Goal: Check status: Check status

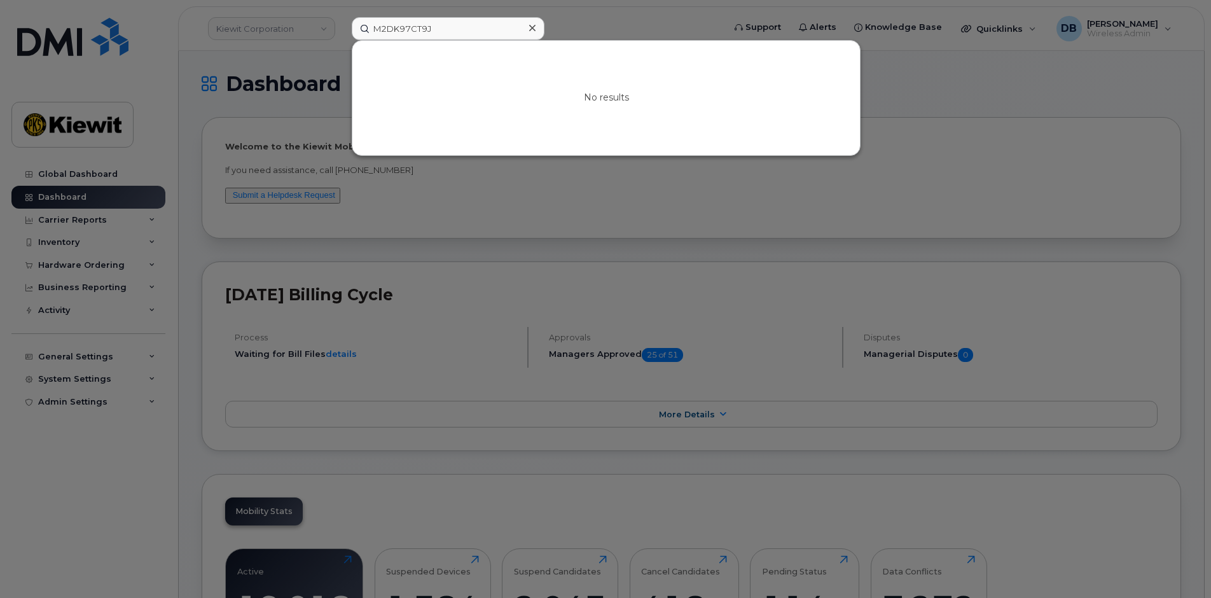
click at [155, 84] on div at bounding box center [605, 299] width 1211 height 598
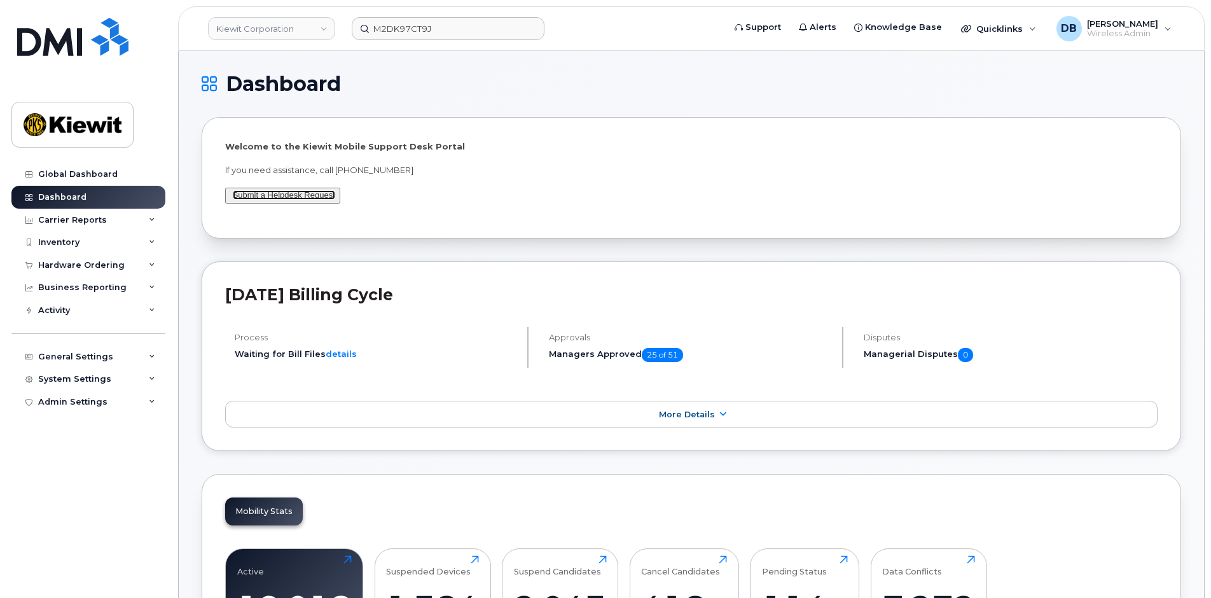
click at [293, 195] on link "Submit a Helpdesk Request" at bounding box center [284, 195] width 102 height 10
click at [88, 263] on div "Hardware Ordering" at bounding box center [81, 265] width 87 height 10
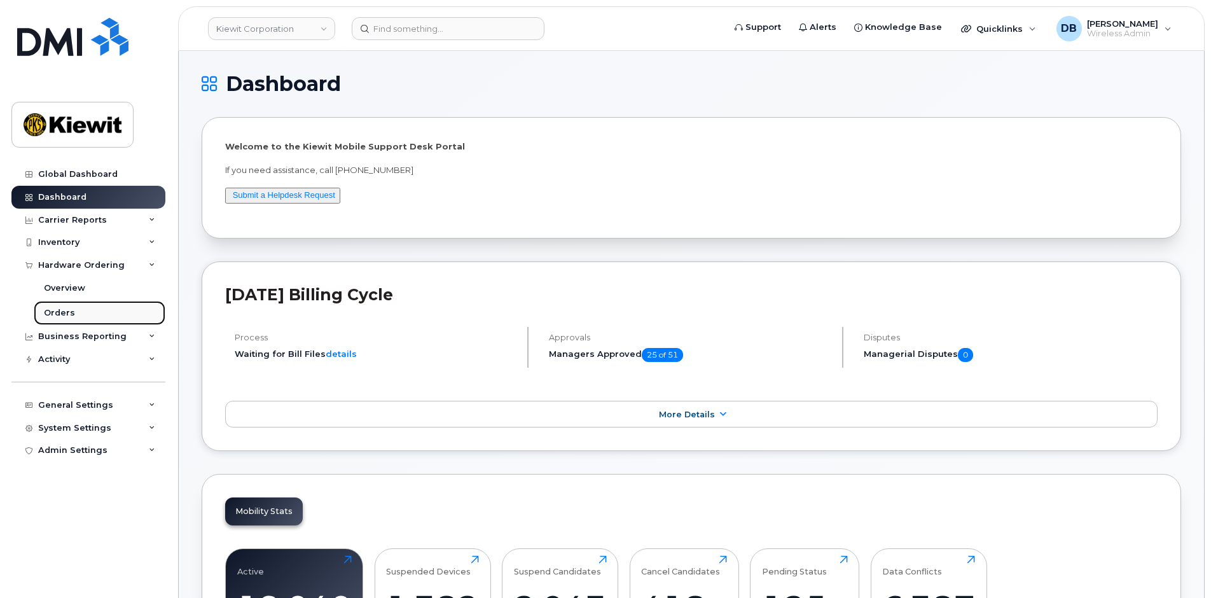
click at [56, 309] on div "Orders" at bounding box center [59, 312] width 31 height 11
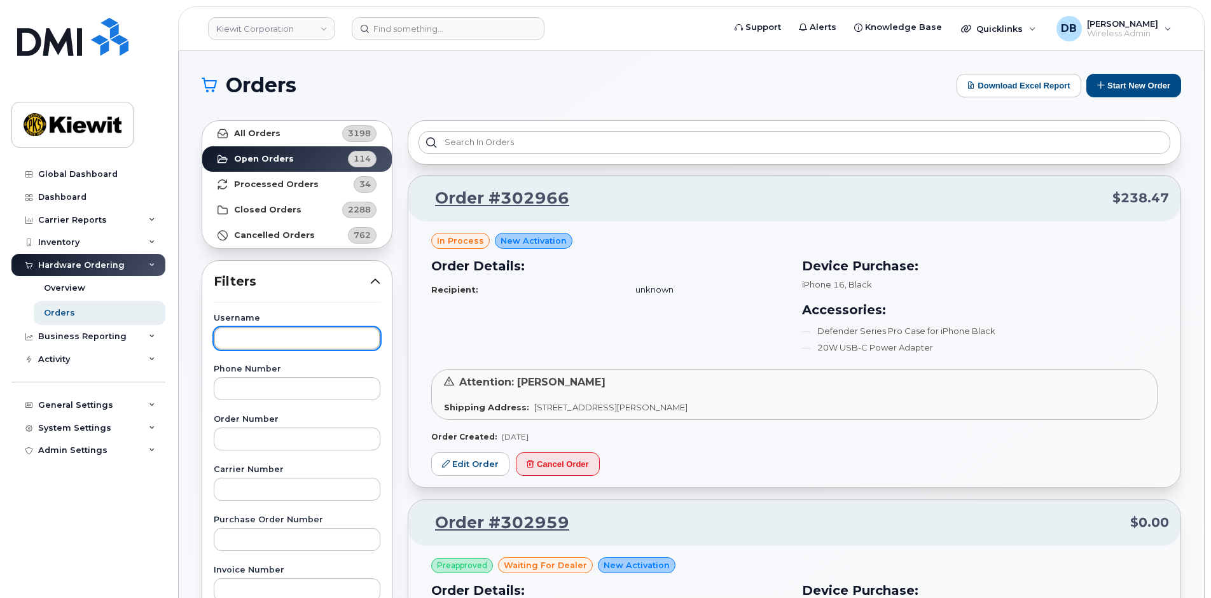
click at [237, 339] on input "text" at bounding box center [297, 338] width 167 height 23
type input "marlin"
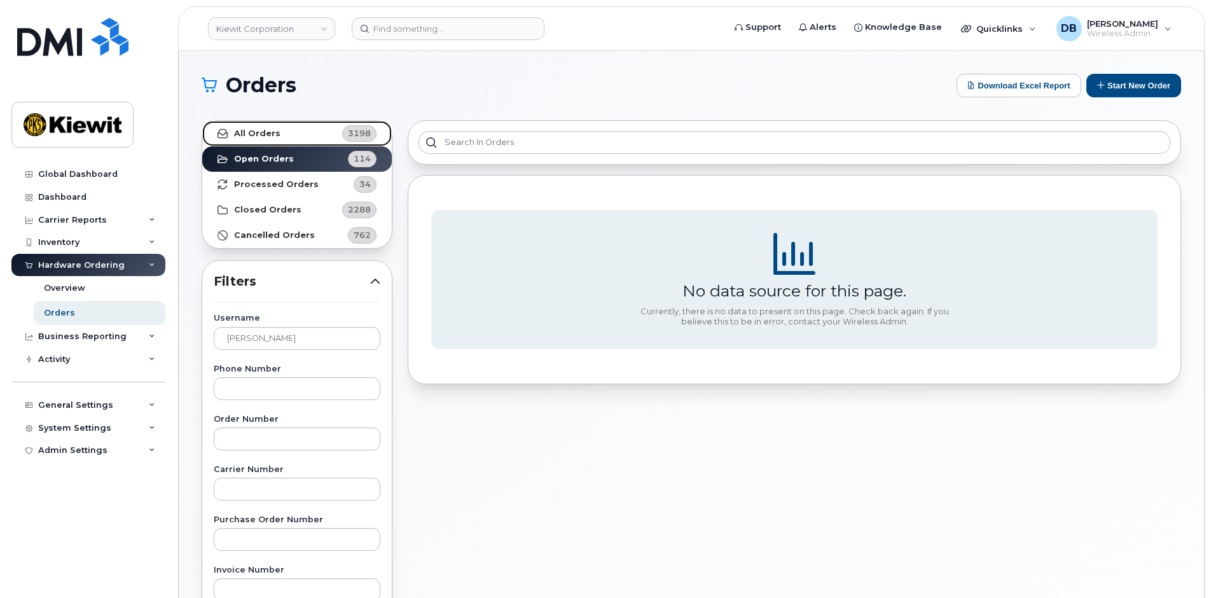
click at [282, 127] on link "All Orders 3198" at bounding box center [297, 133] width 190 height 25
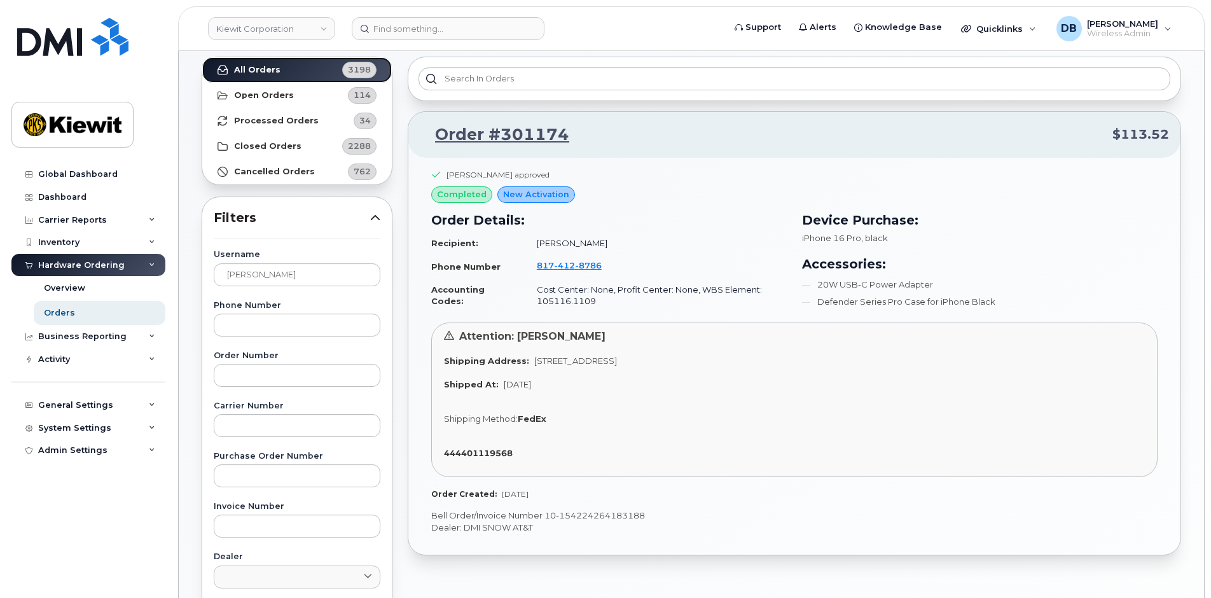
scroll to position [127, 0]
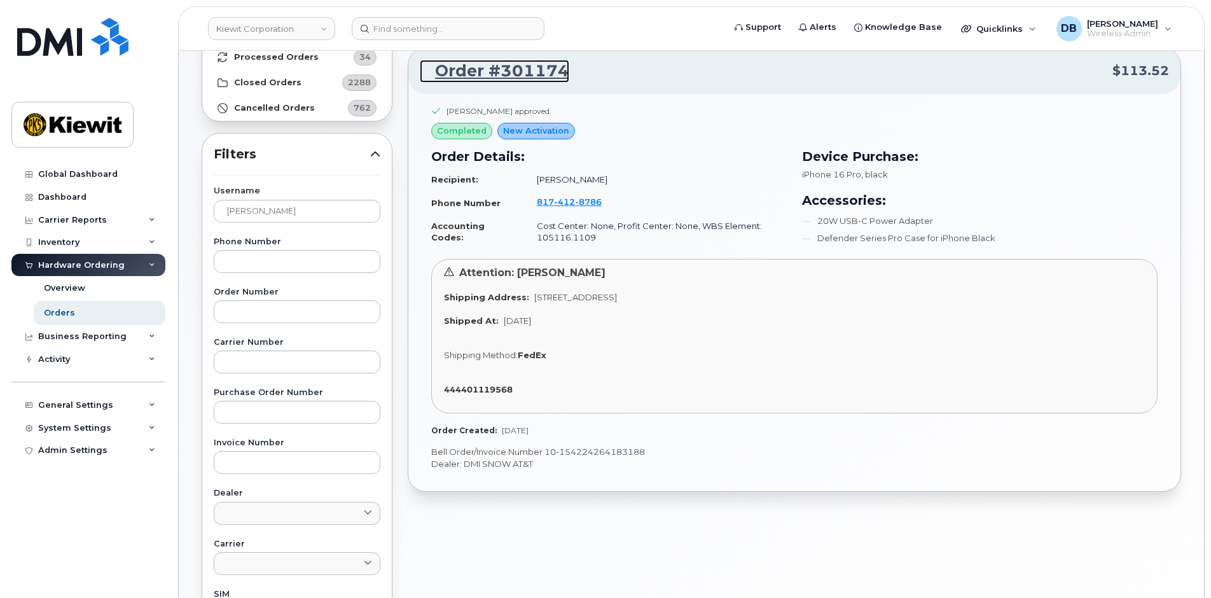
click at [516, 71] on link "Order #301174" at bounding box center [495, 71] width 150 height 23
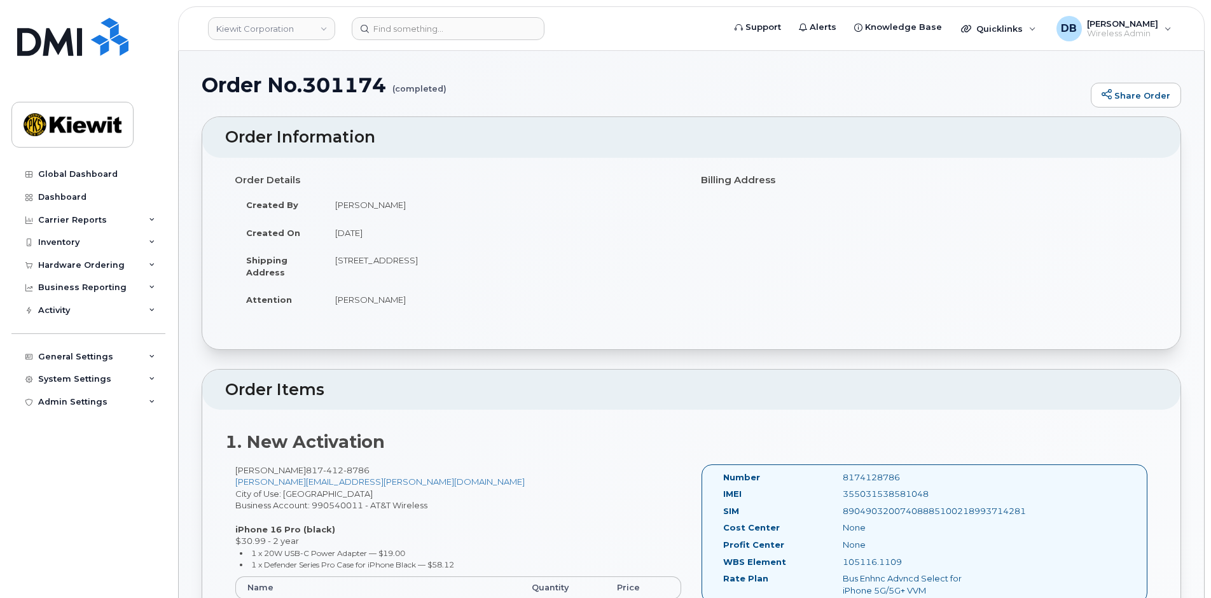
scroll to position [191, 0]
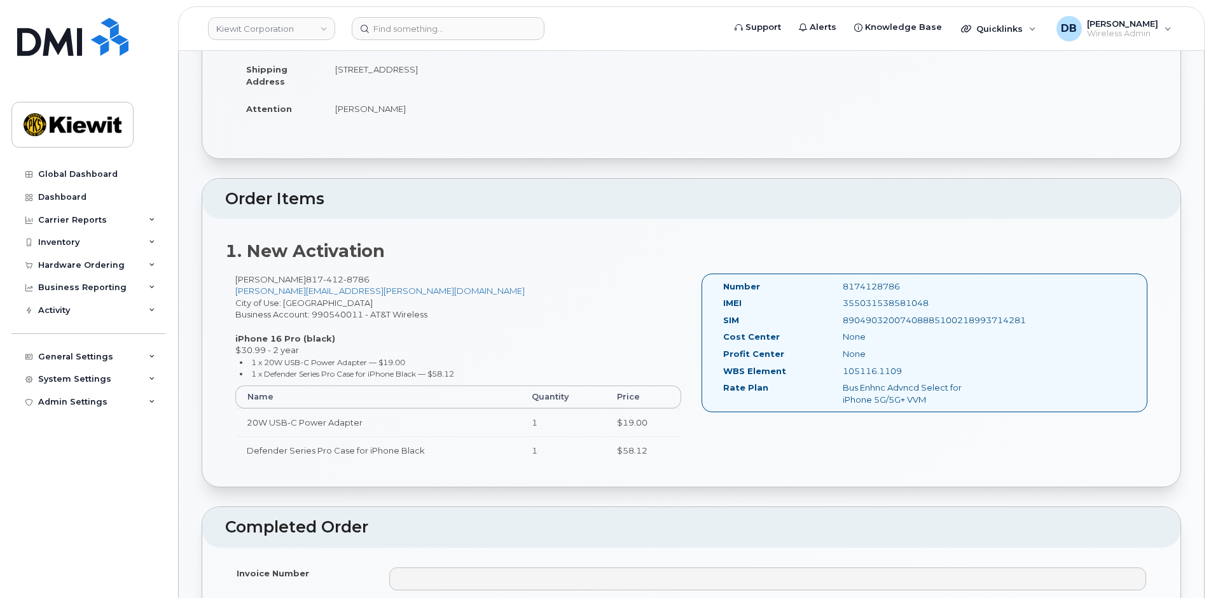
click at [877, 305] on div "355031538581048" at bounding box center [917, 303] width 168 height 12
copy div "355031538581048"
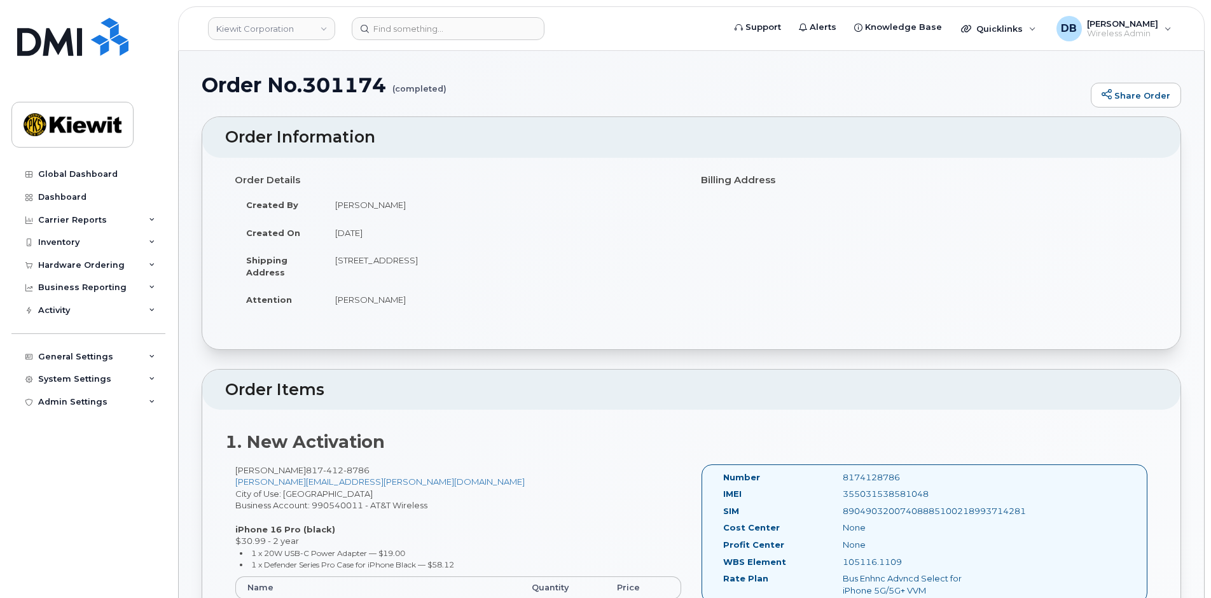
copy div "355031538581048"
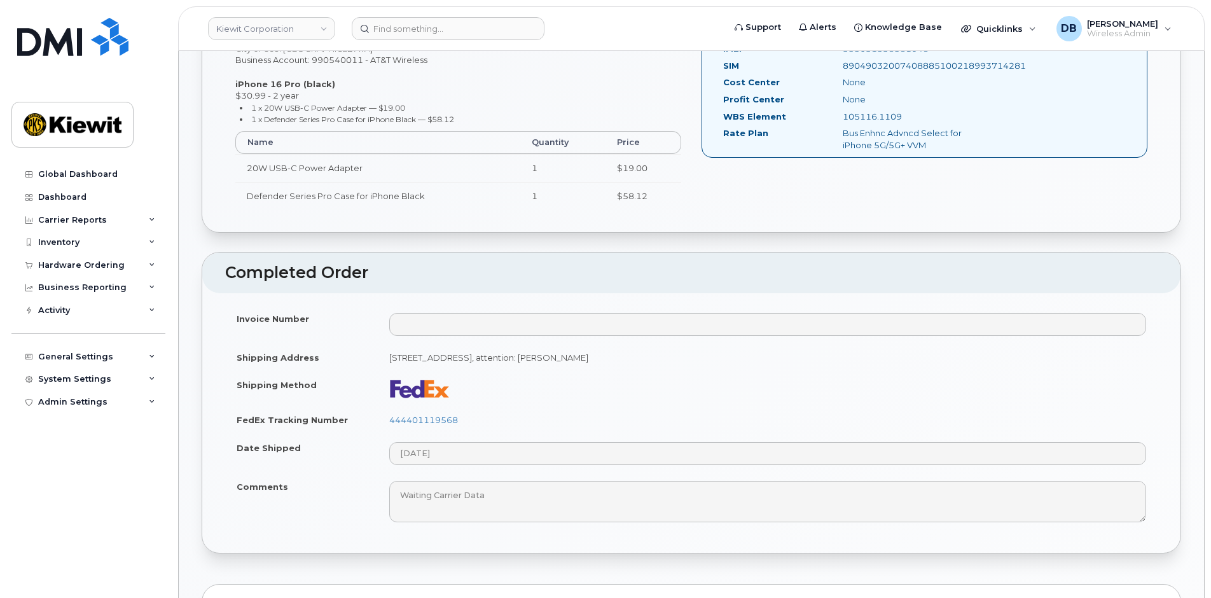
scroll to position [191, 0]
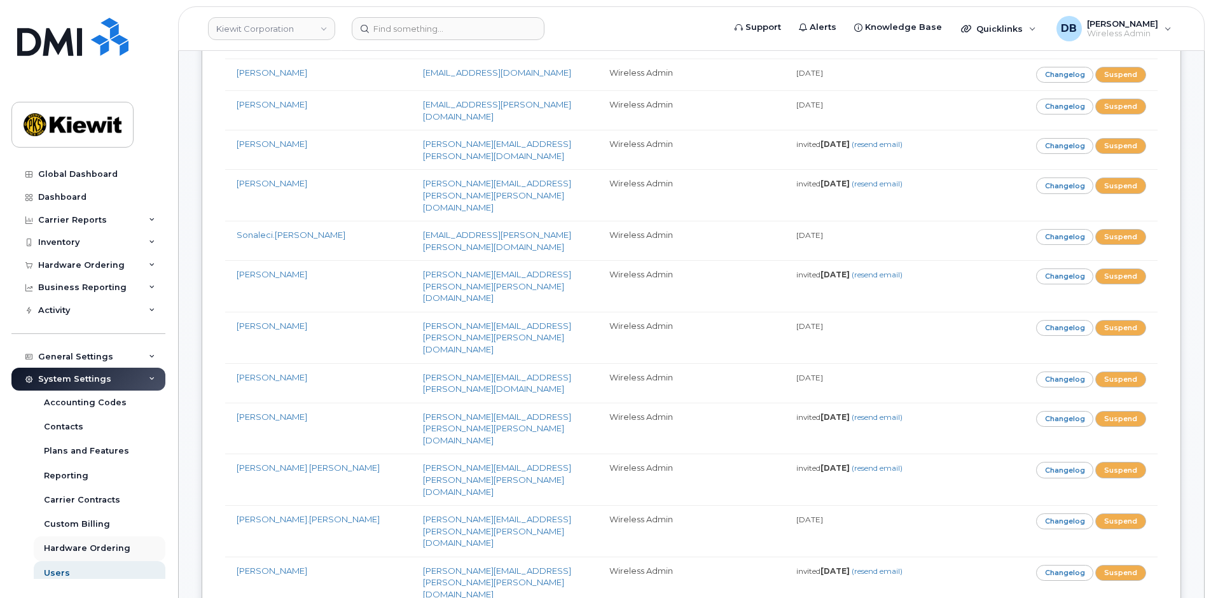
scroll to position [53, 0]
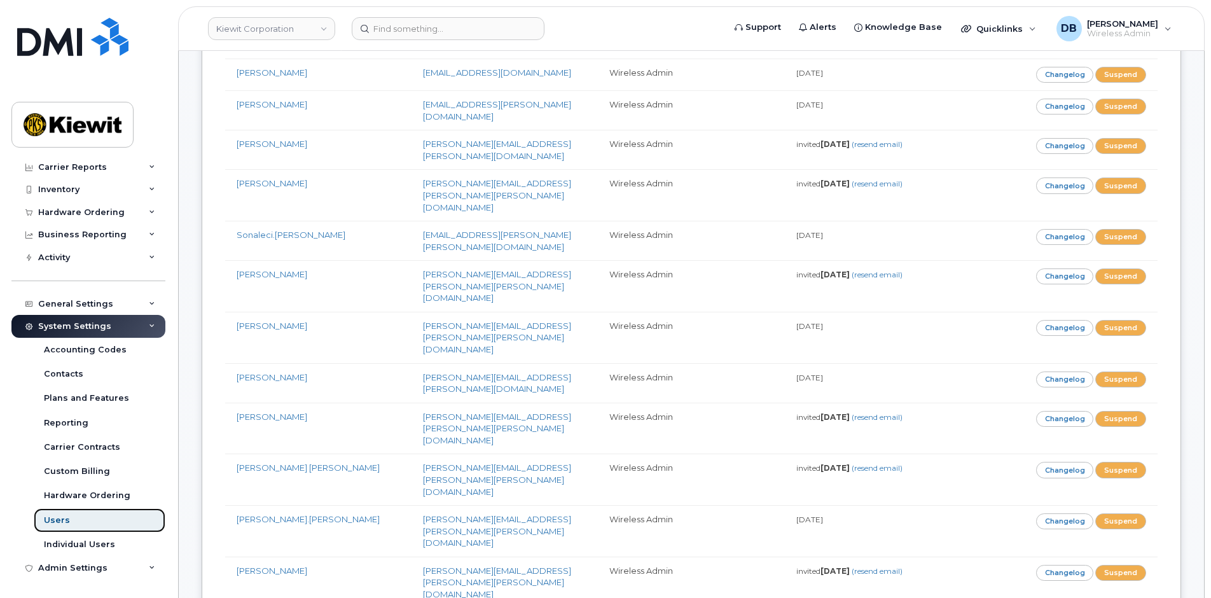
click at [62, 519] on div "Users" at bounding box center [57, 520] width 26 height 11
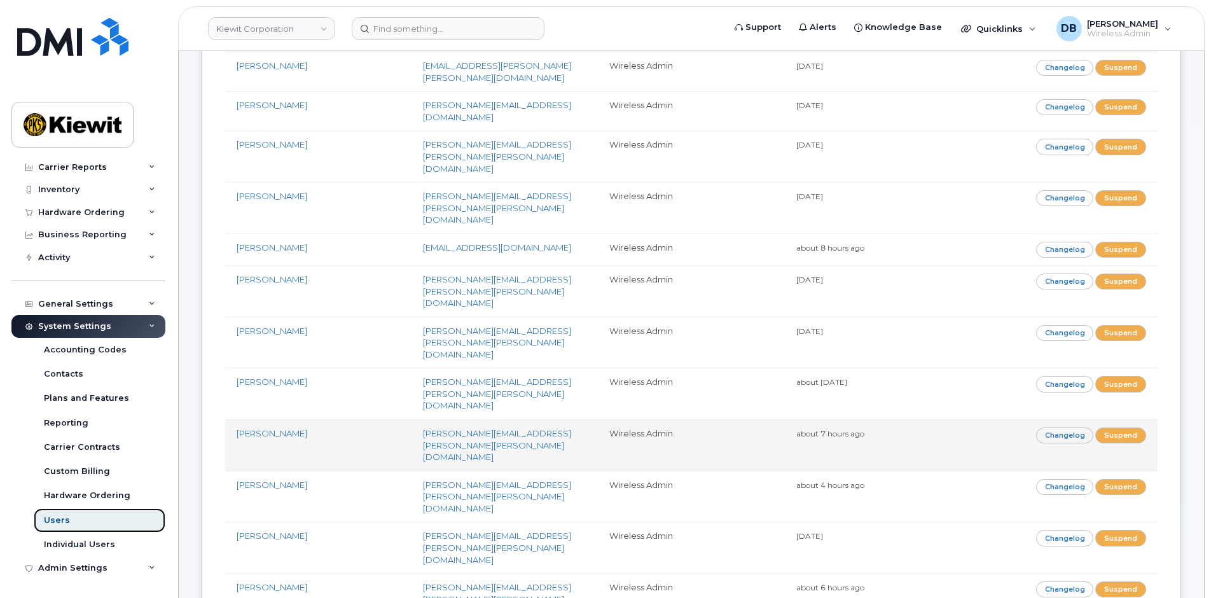
scroll to position [1433, 0]
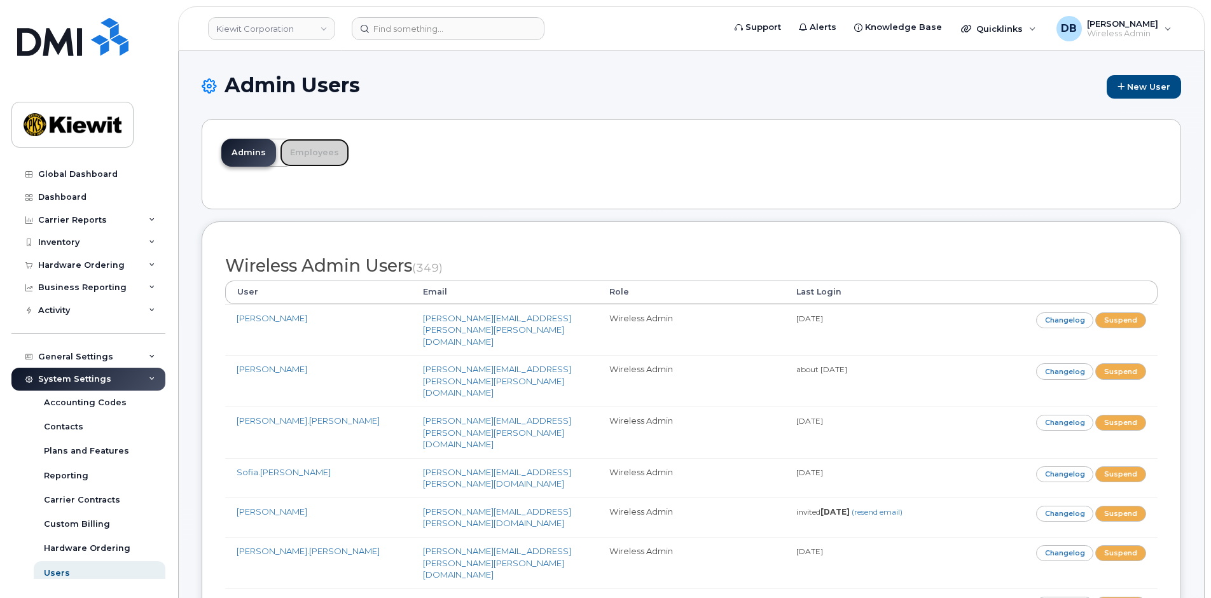
click at [304, 156] on link "Employees" at bounding box center [314, 153] width 69 height 28
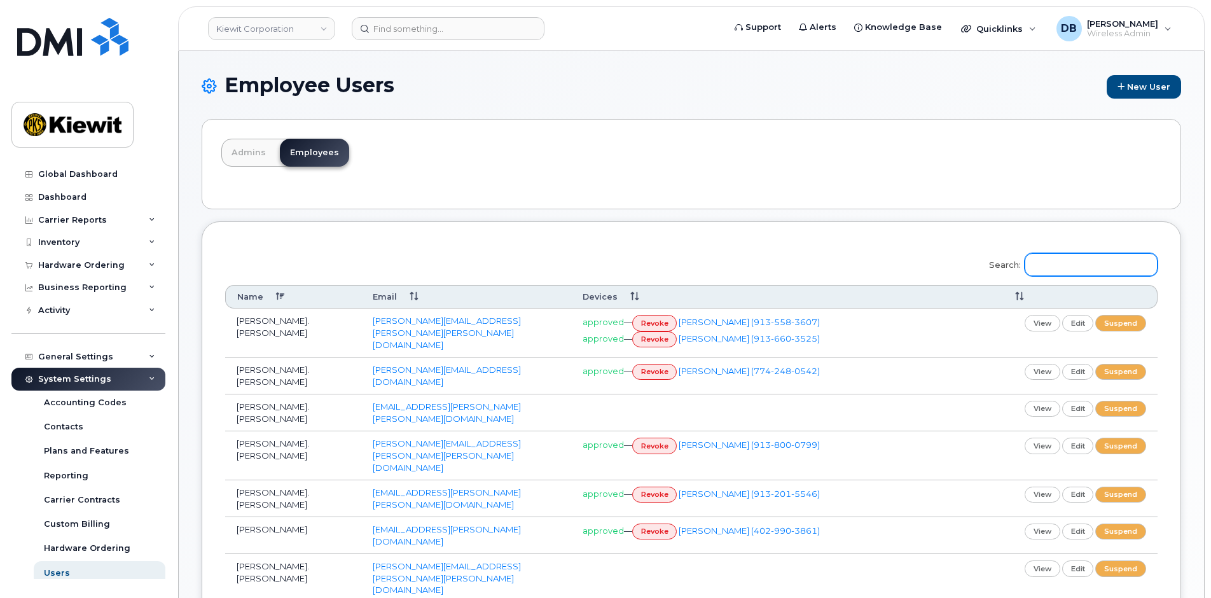
click at [1059, 262] on input "Search:" at bounding box center [1091, 264] width 133 height 23
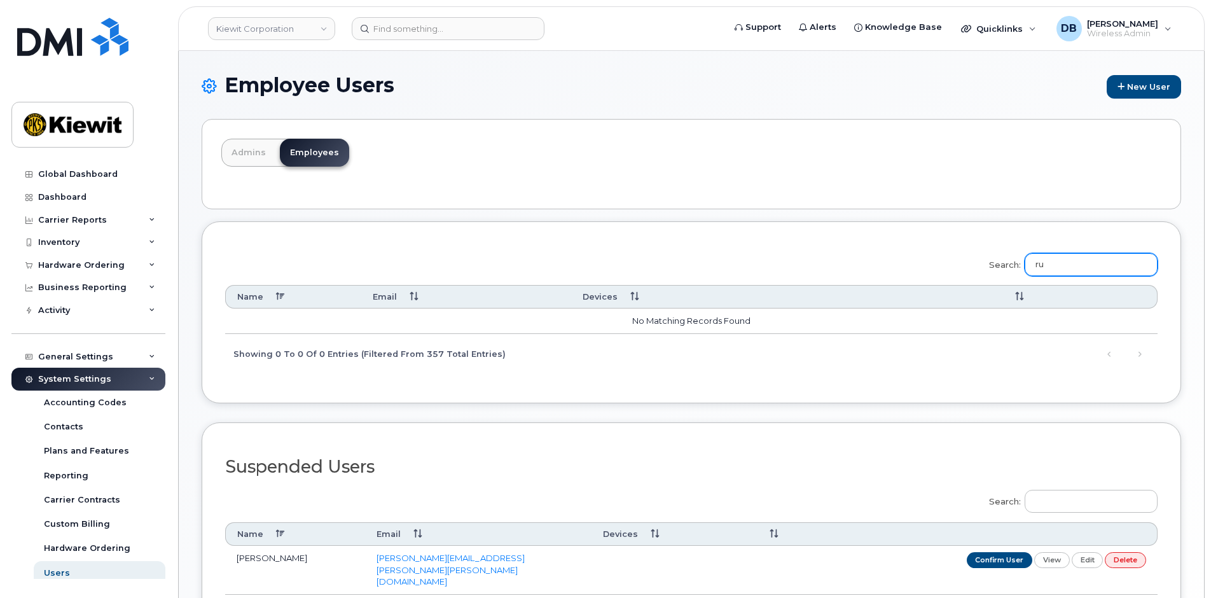
type input "r"
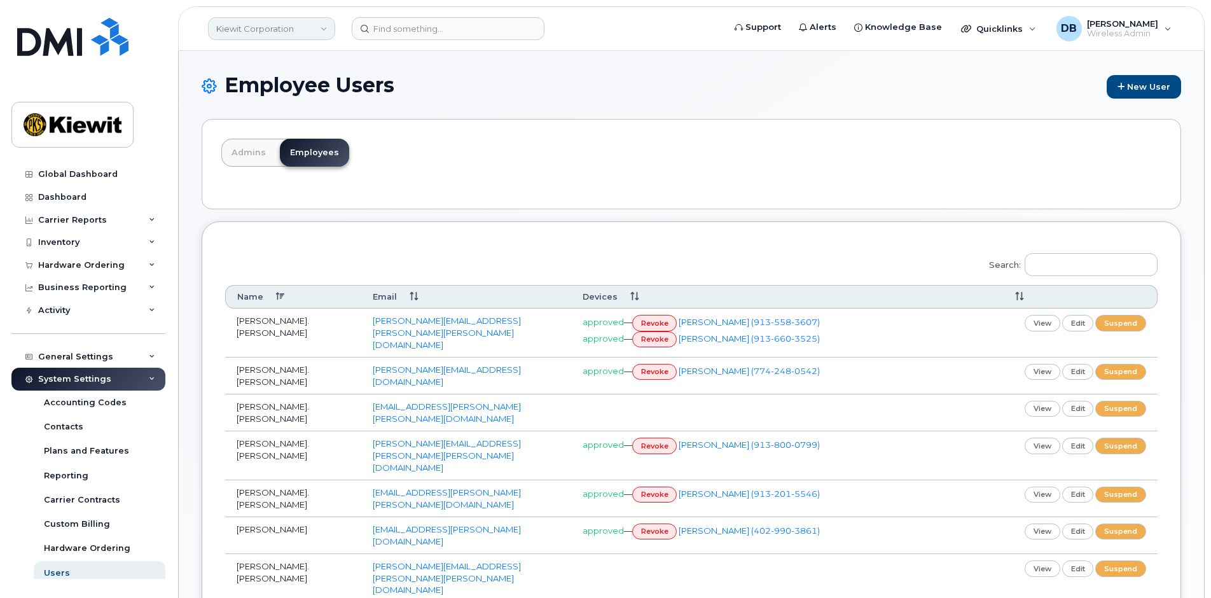
click at [289, 25] on link "Kiewit Corporation" at bounding box center [271, 28] width 127 height 23
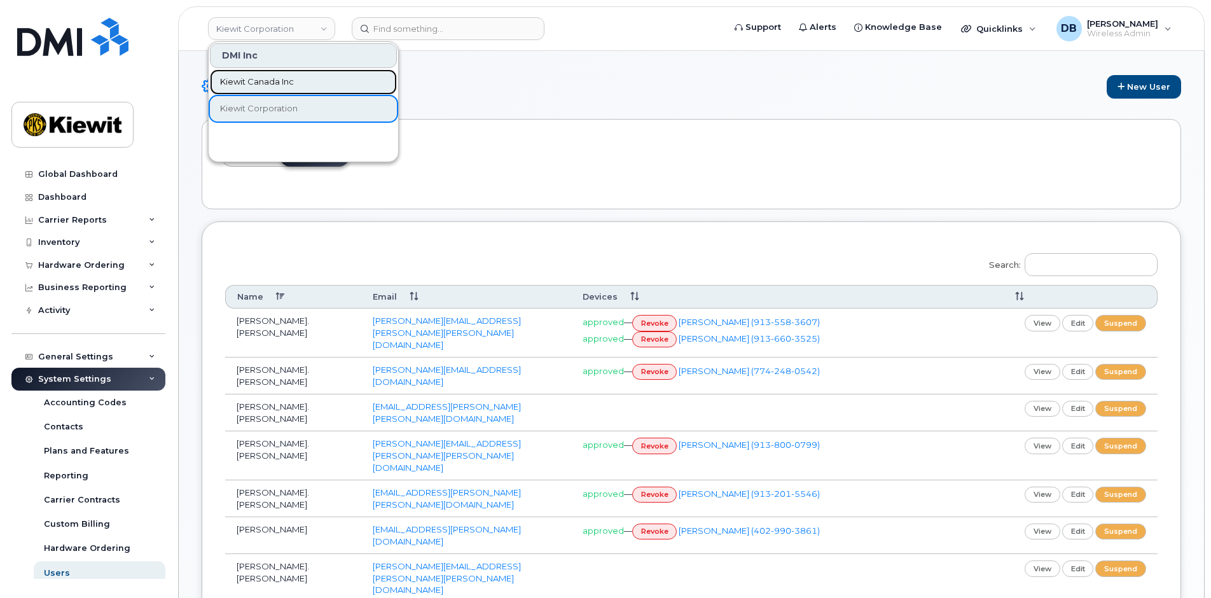
click at [256, 78] on span "Kiewit Canada Inc" at bounding box center [257, 82] width 74 height 13
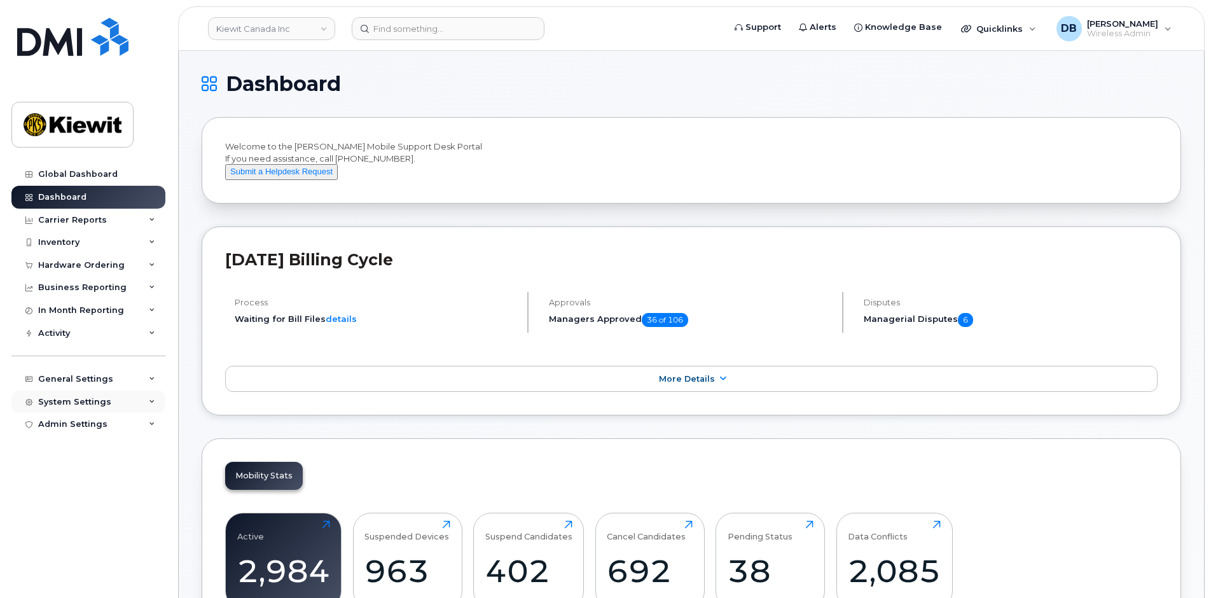
click at [86, 407] on div "System Settings" at bounding box center [74, 402] width 73 height 10
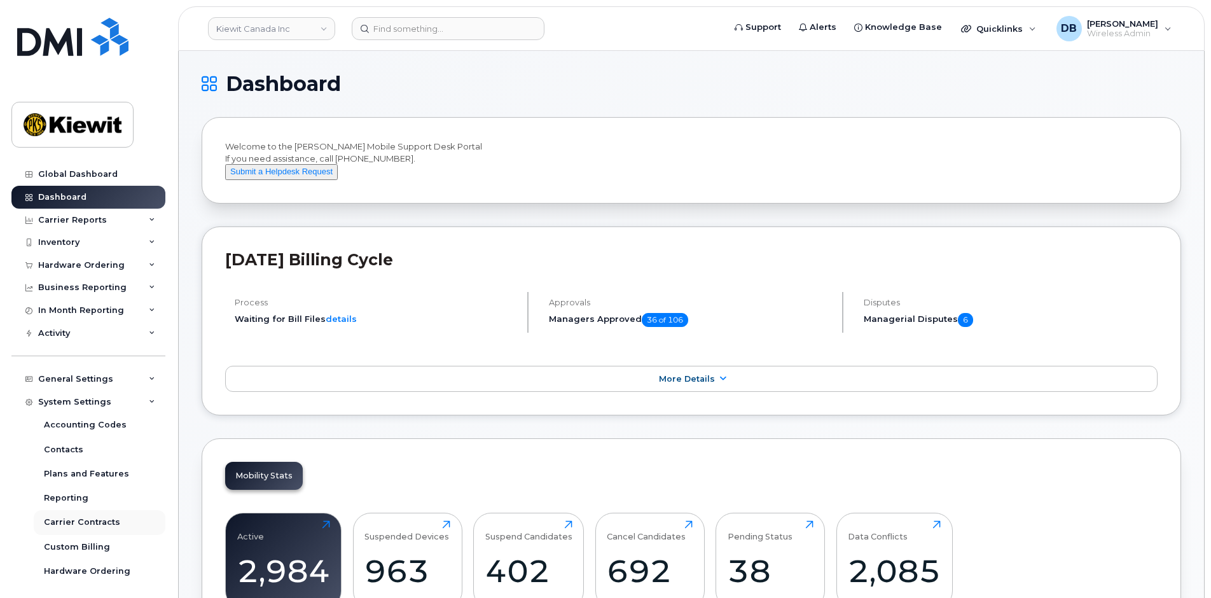
scroll to position [76, 0]
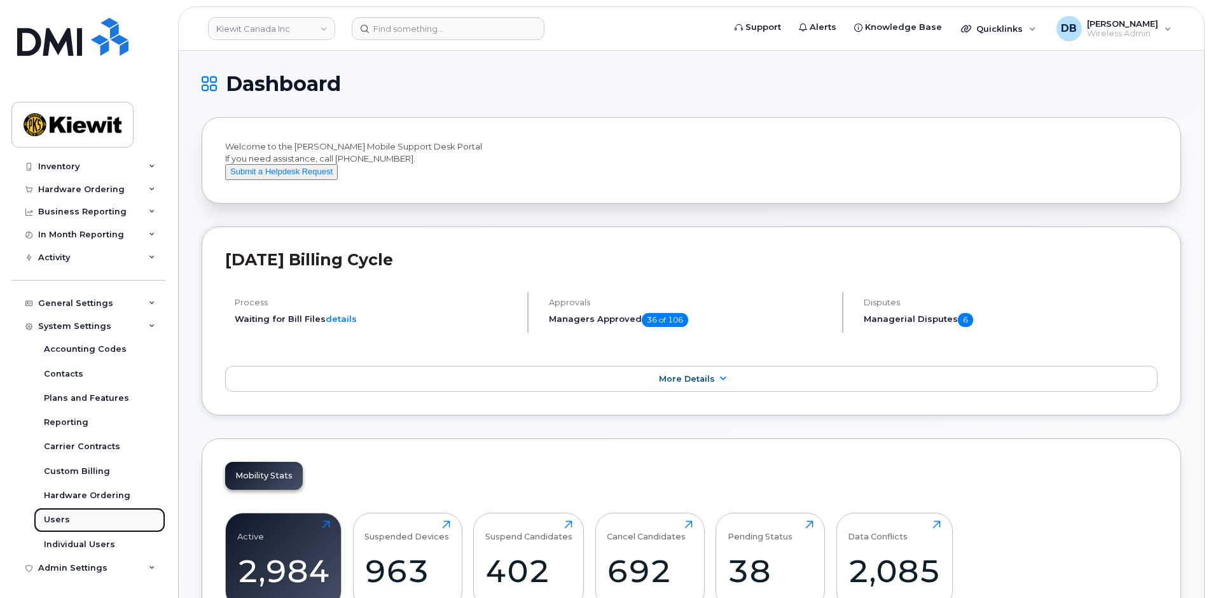
click at [68, 521] on link "Users" at bounding box center [100, 520] width 132 height 24
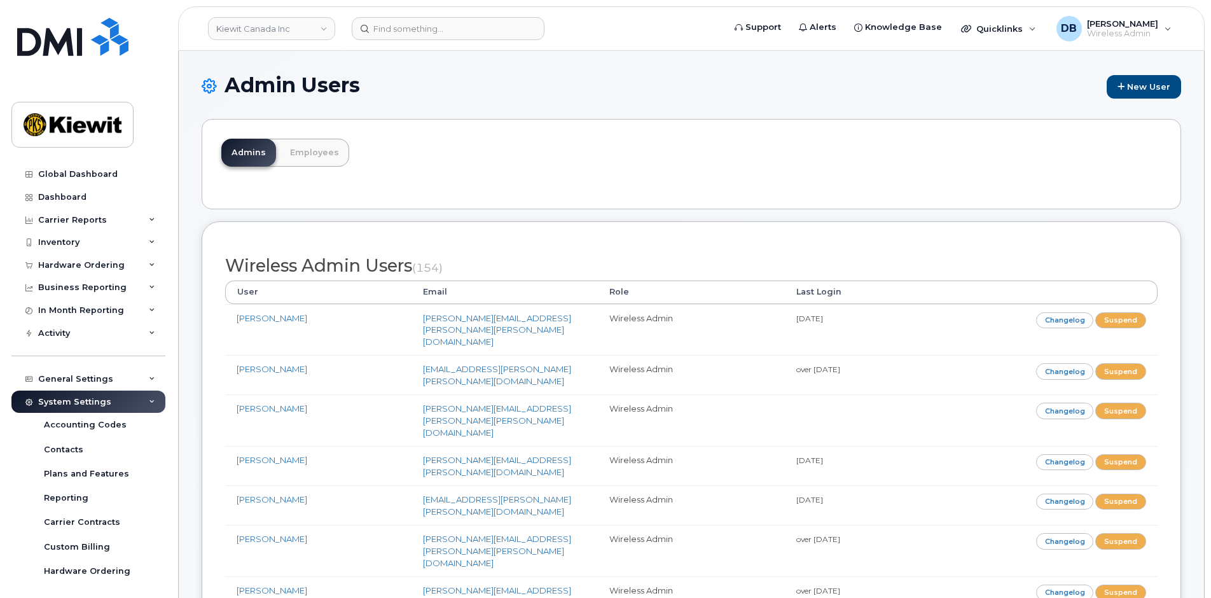
scroll to position [1207, 0]
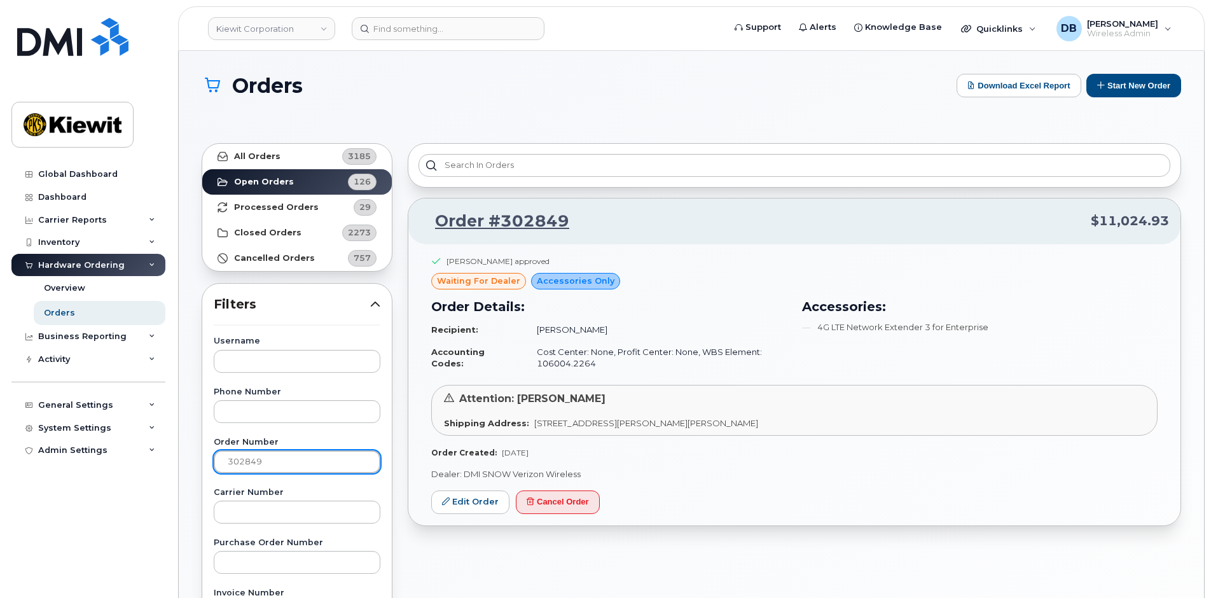
drag, startPoint x: 192, startPoint y: 455, endPoint x: 171, endPoint y: 450, distance: 21.5
click at [179, 450] on div "[PERSON_NAME] Corporation Support Alerts Knowledge Base Quicklinks Suspend / Ca…" at bounding box center [692, 548] width 1026 height 994
click at [258, 410] on input "text" at bounding box center [297, 411] width 167 height 23
paste input "8174128786"
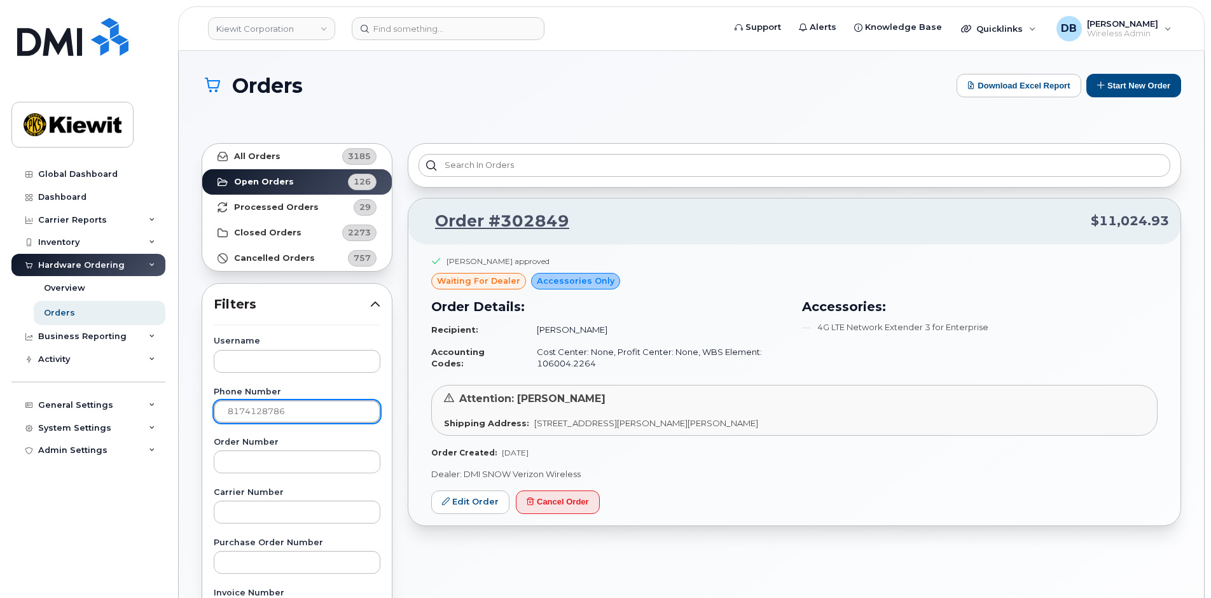
type input "8174128786"
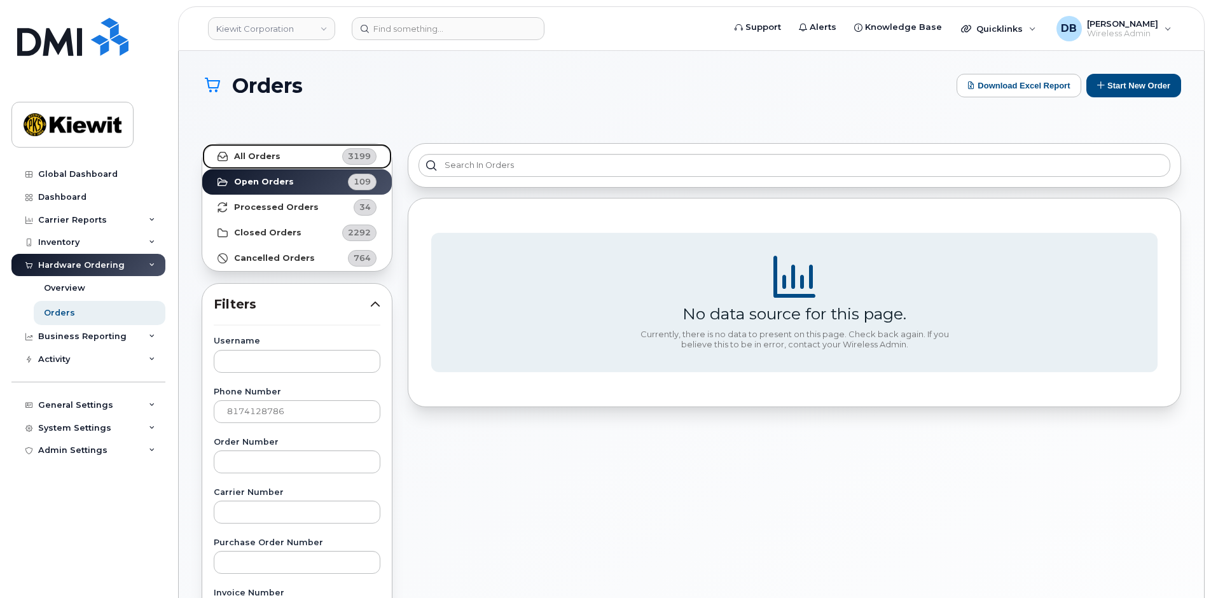
click at [299, 160] on link "All Orders 3199" at bounding box center [297, 156] width 190 height 25
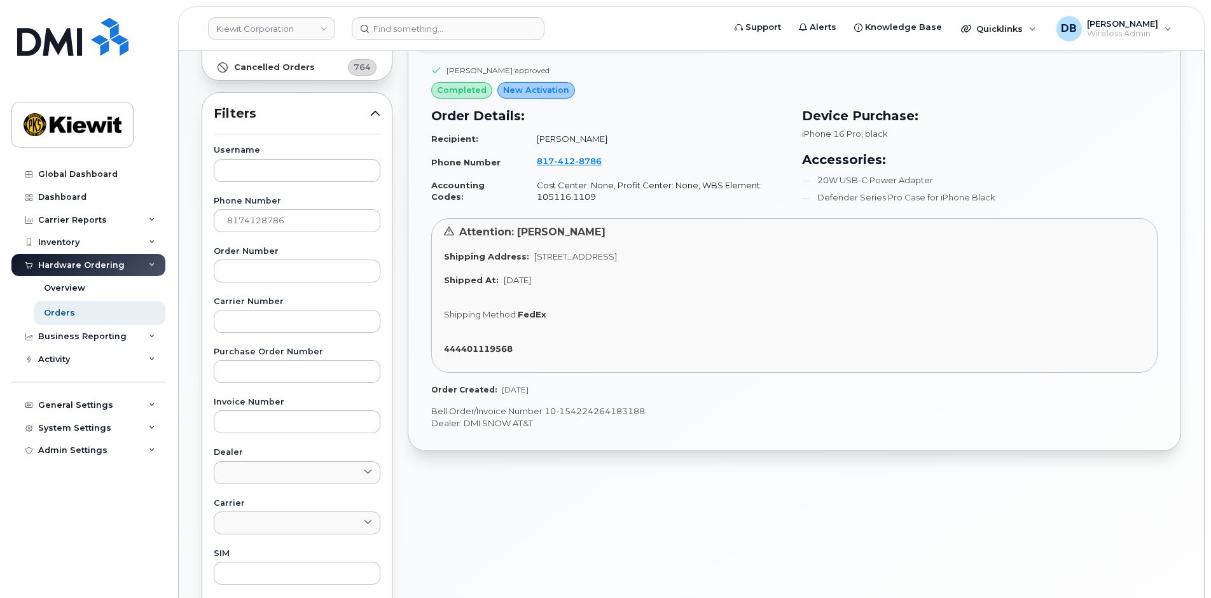
scroll to position [127, 0]
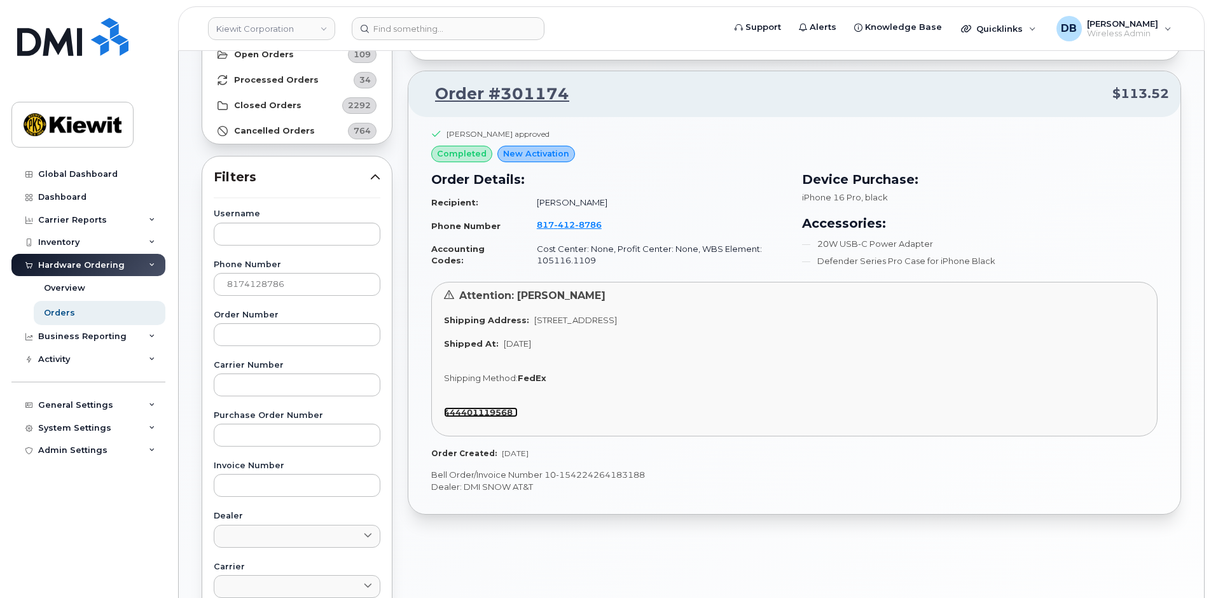
click at [490, 410] on strong "444401119568" at bounding box center [478, 412] width 69 height 10
